Goal: Use online tool/utility: Utilize a website feature to perform a specific function

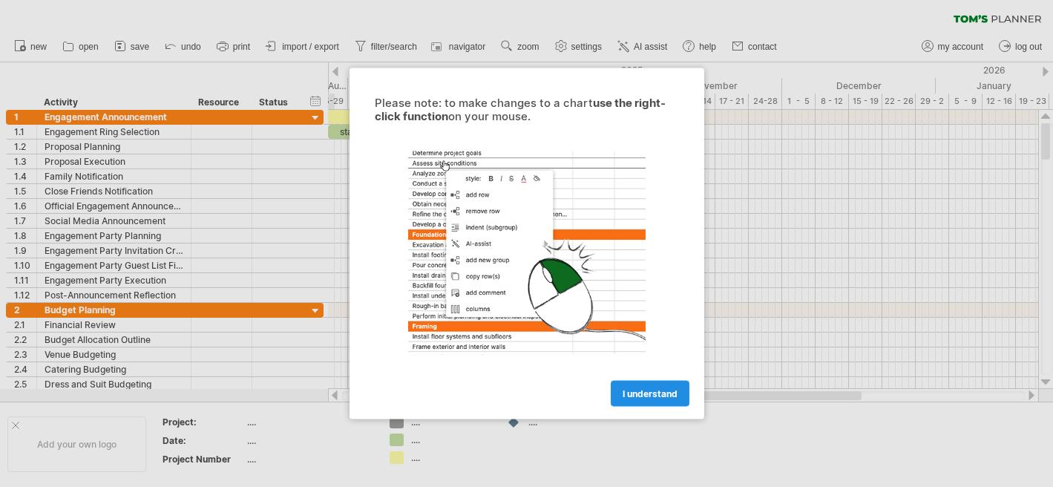
click at [654, 398] on link "I understand" at bounding box center [650, 394] width 79 height 26
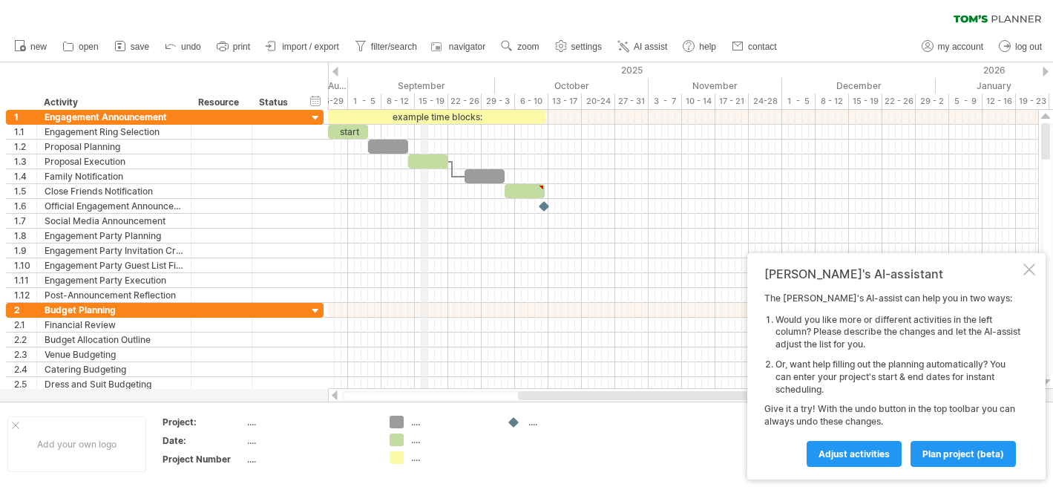
click at [427, 63] on div "2025" at bounding box center [104, 70] width 1662 height 16
click at [424, 85] on div "September" at bounding box center [421, 86] width 147 height 16
click at [121, 116] on div "Engagement Announcement" at bounding box center [114, 117] width 139 height 14
click at [219, 108] on div "Resource" at bounding box center [220, 102] width 45 height 15
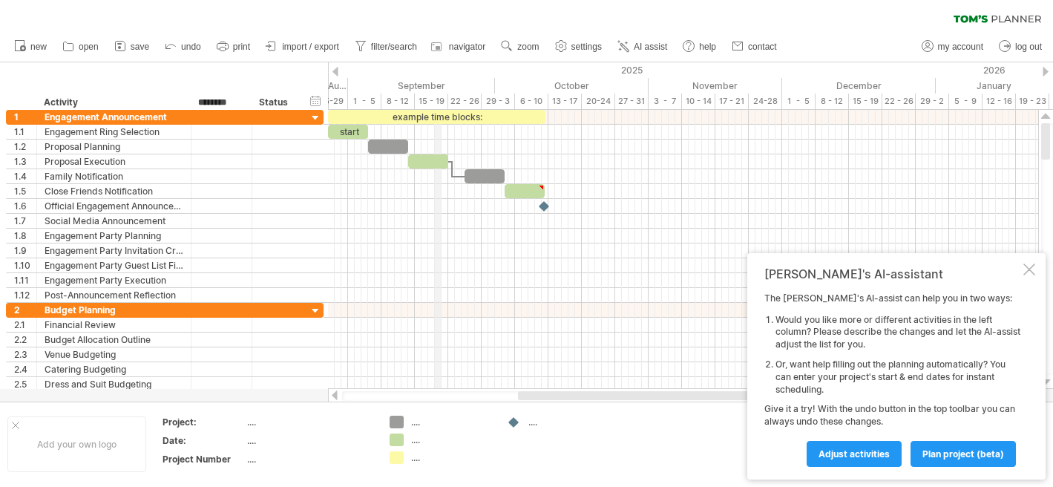
click at [439, 70] on div "2025" at bounding box center [104, 70] width 1662 height 16
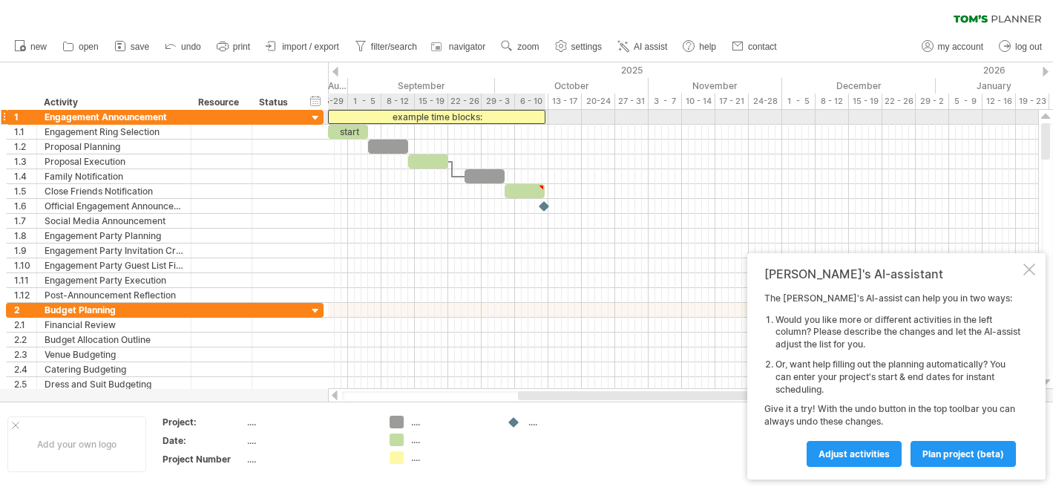
click at [442, 120] on div "example time blocks:" at bounding box center [436, 117] width 217 height 14
click at [442, 120] on div "**********" at bounding box center [436, 117] width 217 height 14
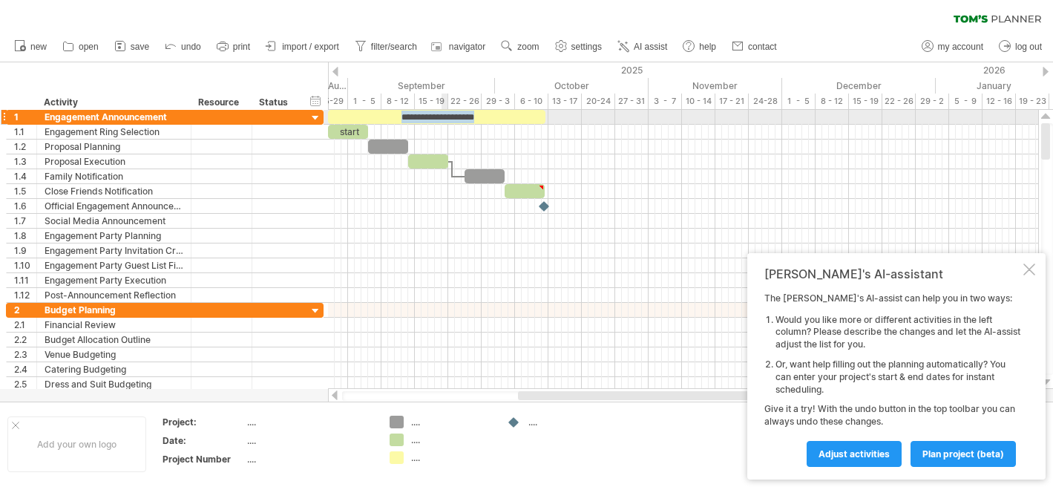
click at [442, 120] on div "**********" at bounding box center [436, 117] width 217 height 14
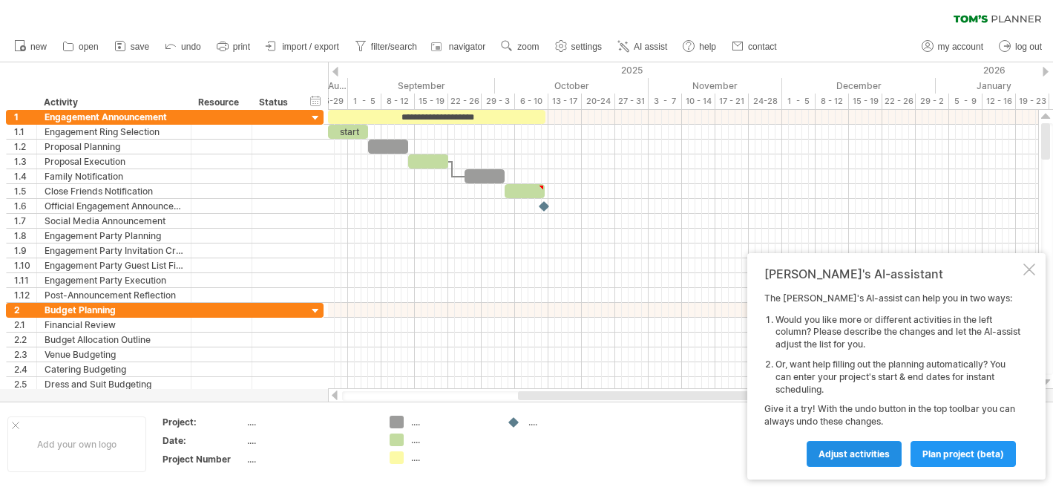
click at [890, 454] on link "Adjust activities" at bounding box center [853, 454] width 95 height 26
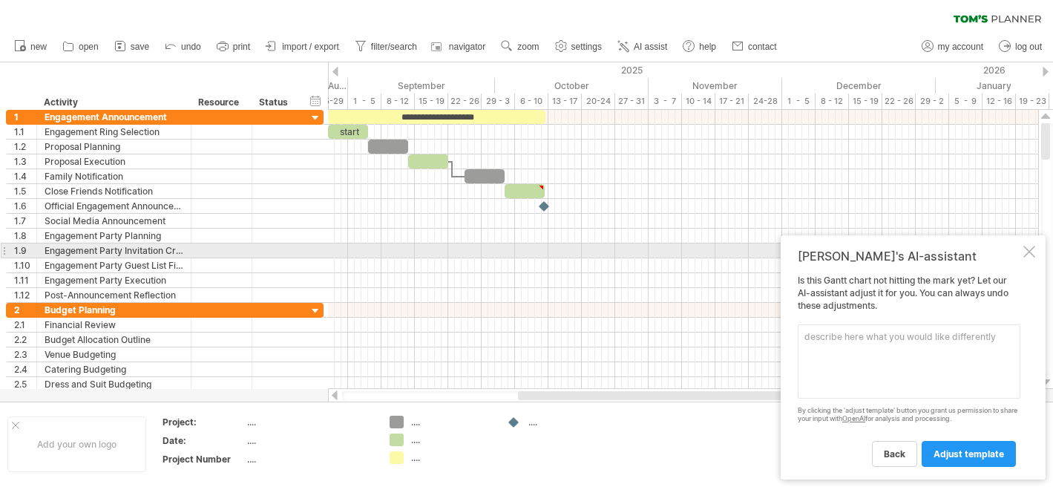
click at [1033, 257] on div at bounding box center [1029, 252] width 12 height 12
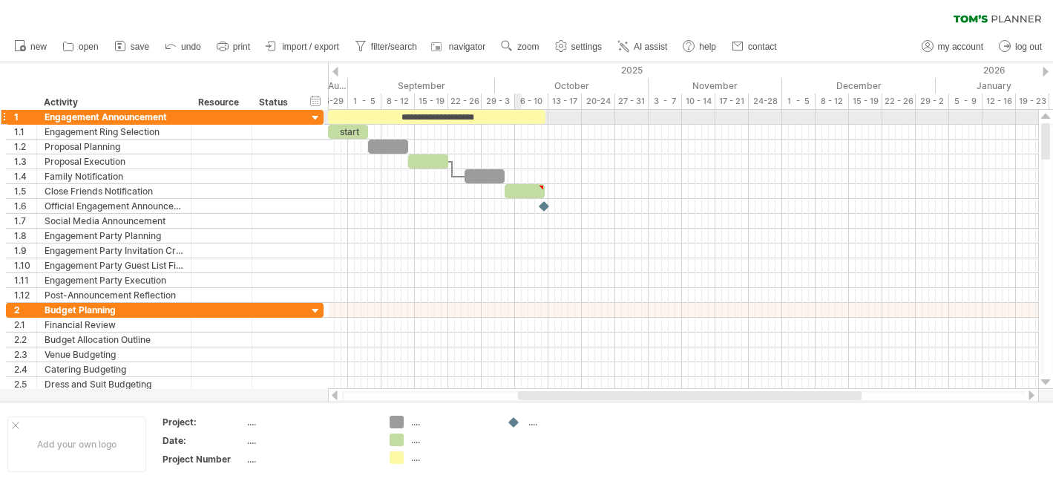
click at [519, 114] on div "**********" at bounding box center [436, 117] width 217 height 14
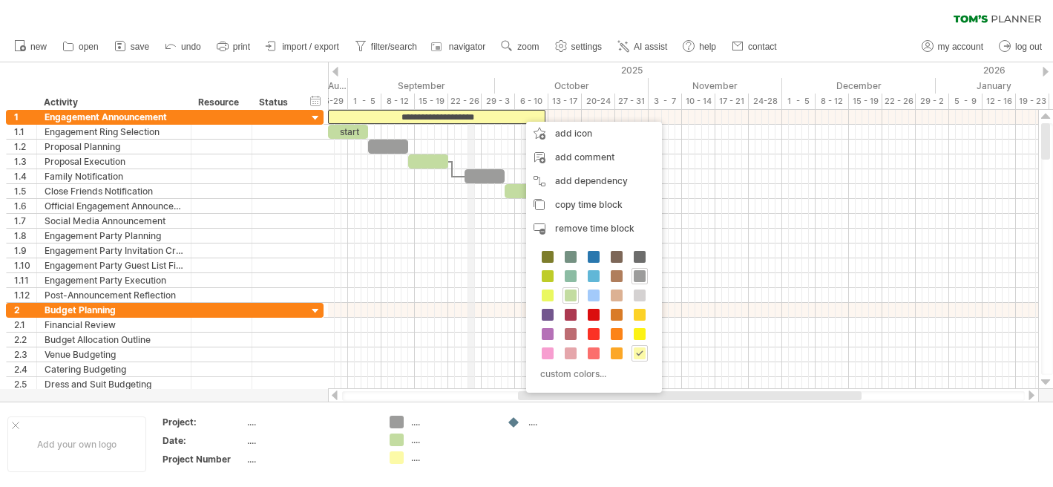
click at [473, 102] on div "22 - 26" at bounding box center [464, 101] width 33 height 16
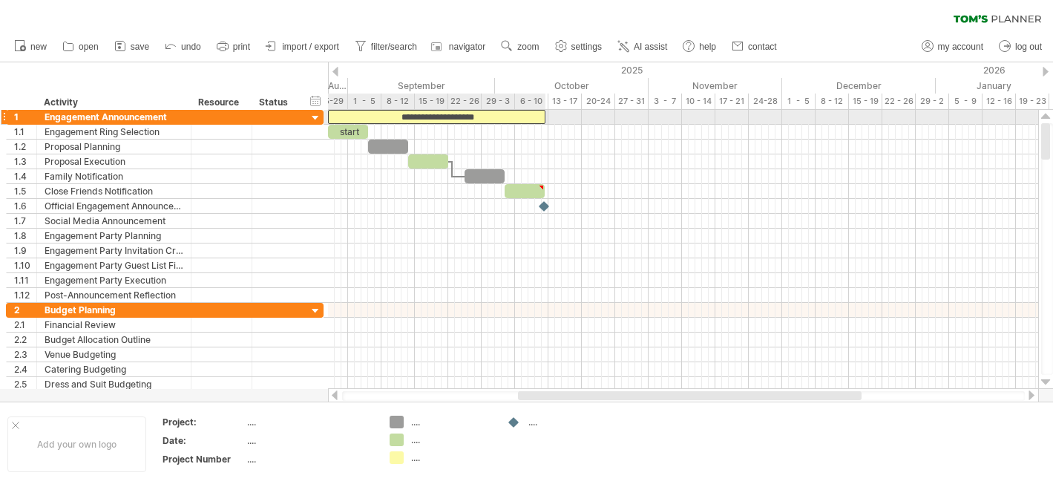
click at [442, 116] on div "**********" at bounding box center [436, 117] width 217 height 14
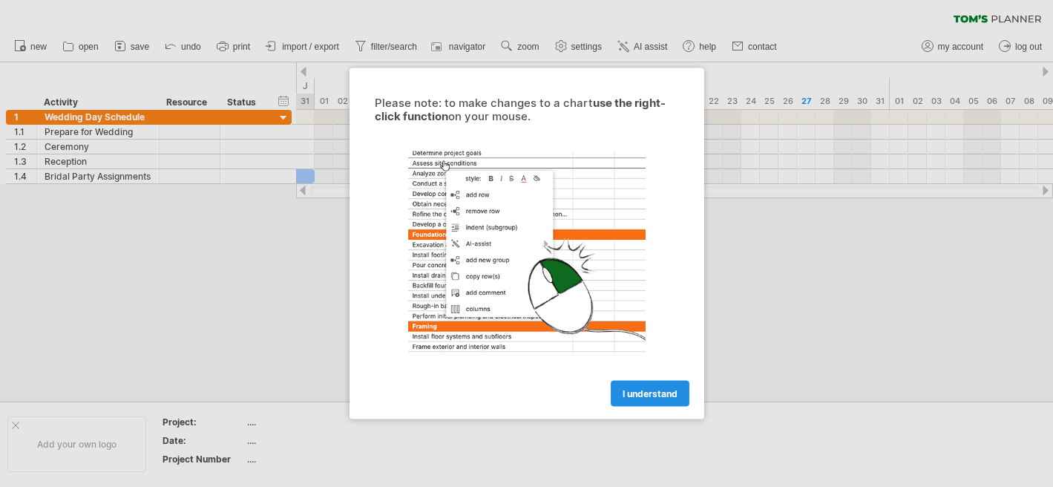
click at [634, 388] on span "I understand" at bounding box center [649, 393] width 55 height 11
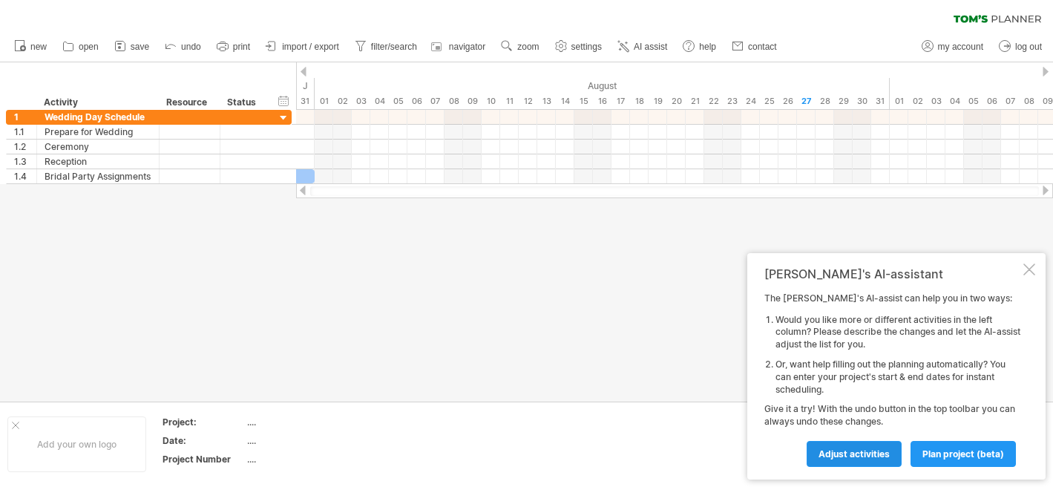
click at [878, 444] on link "Adjust activities" at bounding box center [853, 454] width 95 height 26
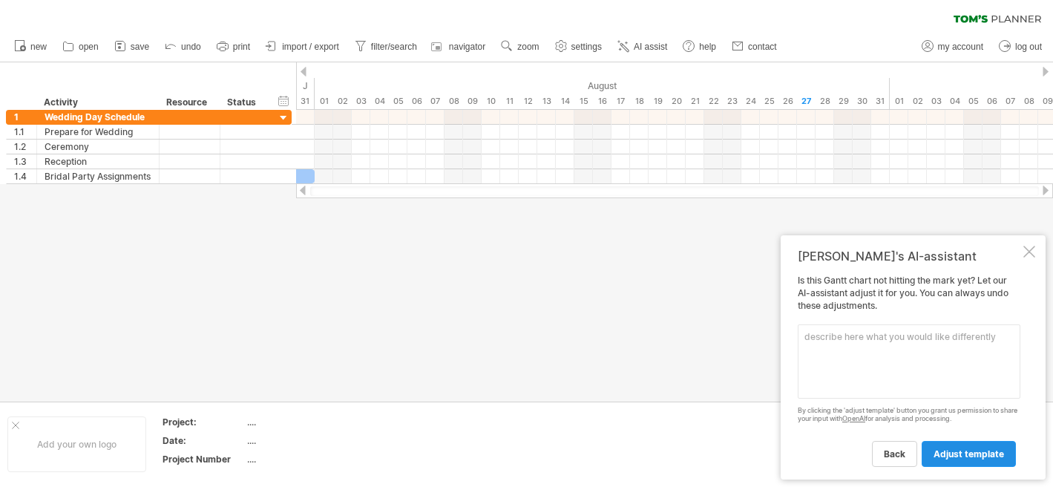
click at [944, 456] on span "adjust template" at bounding box center [968, 453] width 70 height 11
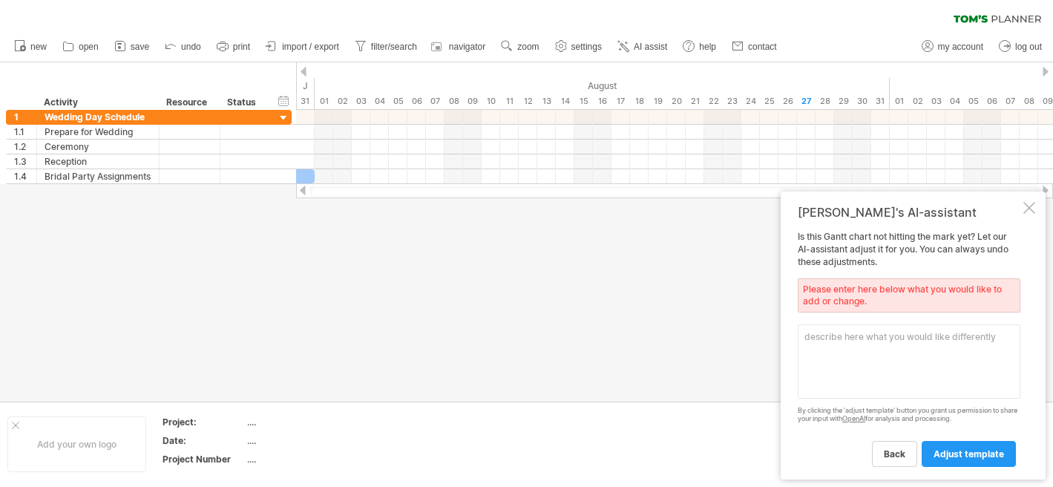
click at [883, 352] on textarea at bounding box center [908, 361] width 223 height 74
type textarea "Instead of months, make time span a day"
click at [947, 463] on link "adjust template" at bounding box center [968, 454] width 94 height 26
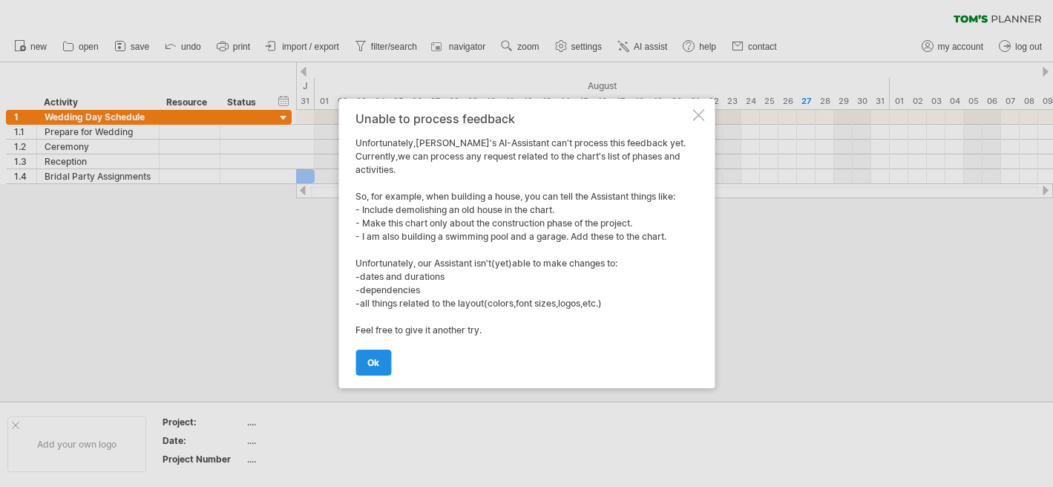
click at [375, 363] on span "ok" at bounding box center [373, 362] width 12 height 11
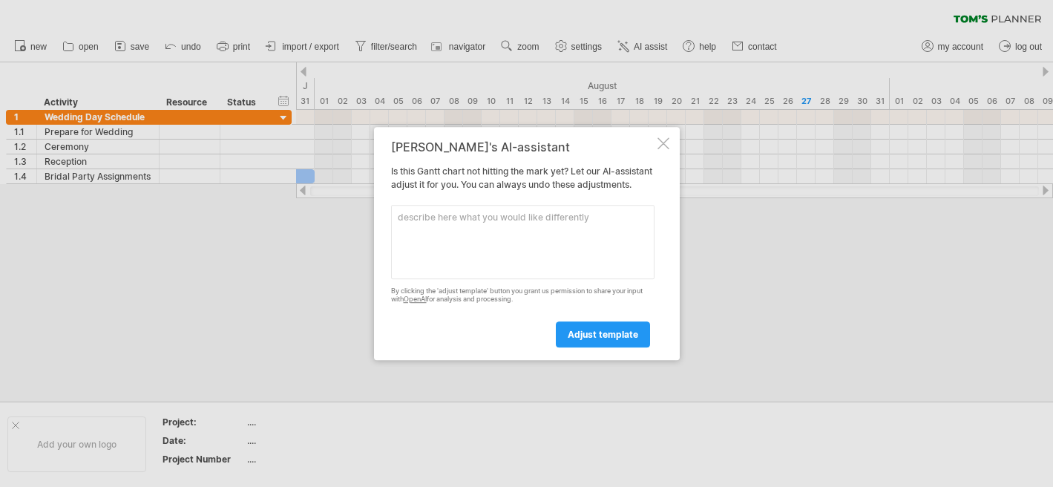
click at [662, 141] on div at bounding box center [663, 143] width 12 height 12
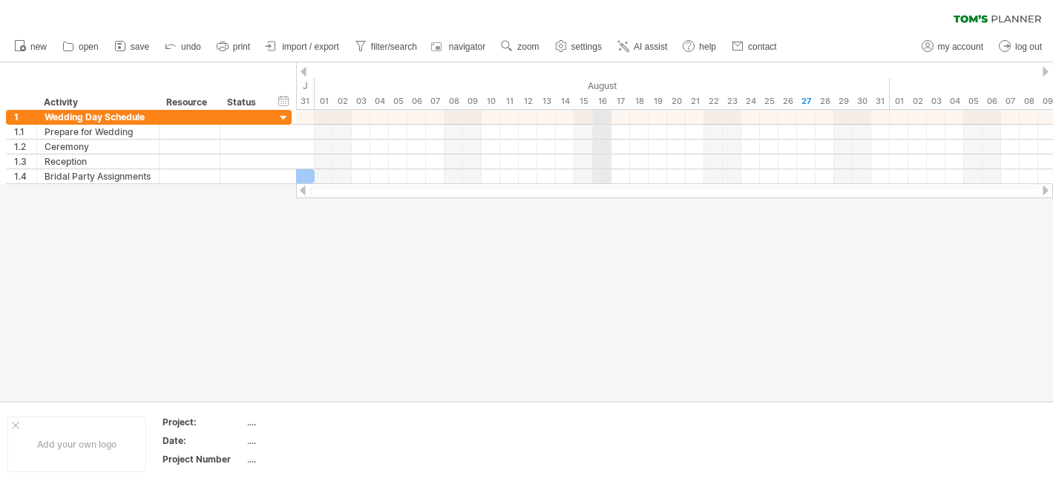
click at [604, 82] on div "August" at bounding box center [602, 86] width 575 height 16
click at [277, 102] on div "hide start/end/duration show start/end/duration" at bounding box center [284, 101] width 14 height 16
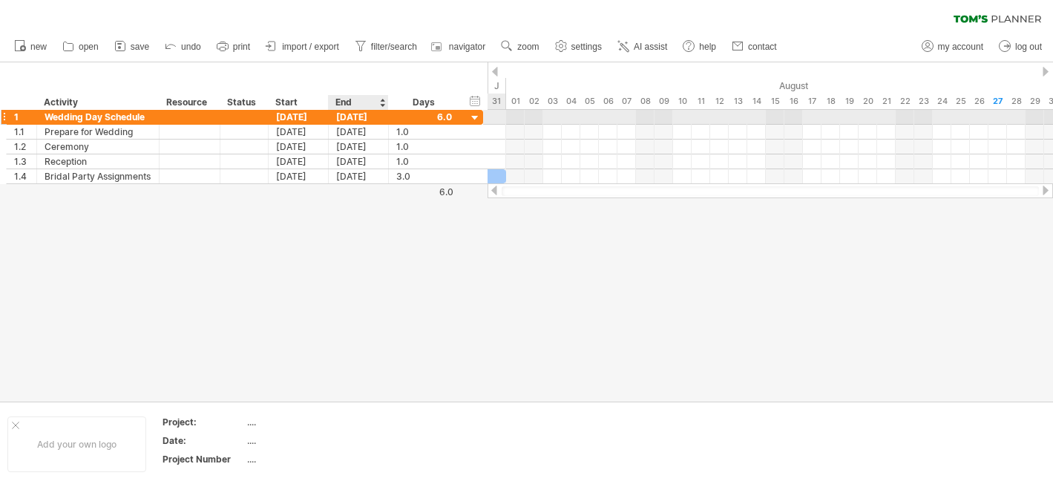
click at [346, 120] on div "28-09-25" at bounding box center [359, 117] width 60 height 14
